Goal: Information Seeking & Learning: Learn about a topic

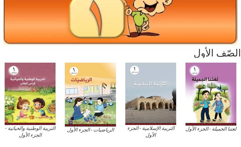
scroll to position [93, 0]
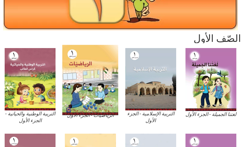
click at [95, 86] on img at bounding box center [90, 80] width 56 height 70
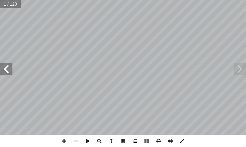
click at [135, 140] on span at bounding box center [135, 141] width 12 height 12
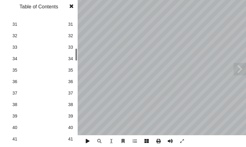
click at [71, 137] on span "41" at bounding box center [70, 139] width 5 height 7
click at [71, 8] on span at bounding box center [71, 6] width 11 height 12
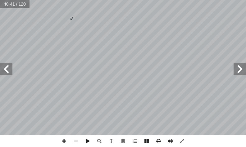
click at [5, 70] on span at bounding box center [6, 69] width 12 height 12
click at [62, 140] on span at bounding box center [64, 141] width 12 height 12
click at [64, 140] on span at bounding box center [64, 141] width 12 height 12
drag, startPoint x: 74, startPoint y: 136, endPoint x: 8, endPoint y: 71, distance: 92.0
click at [8, 71] on span at bounding box center [6, 69] width 12 height 12
